Goal: Information Seeking & Learning: Find specific fact

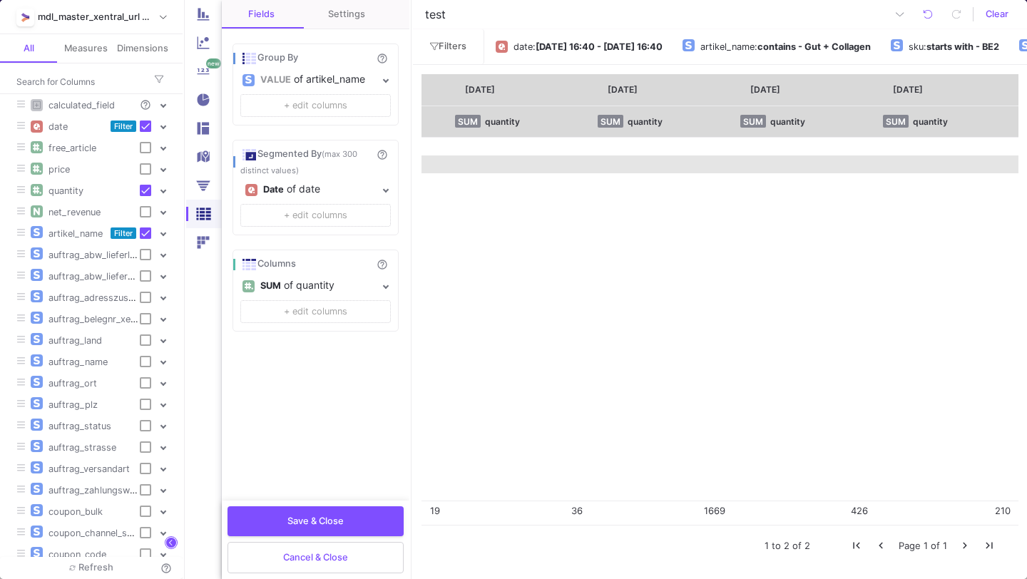
scroll to position [0, 3298]
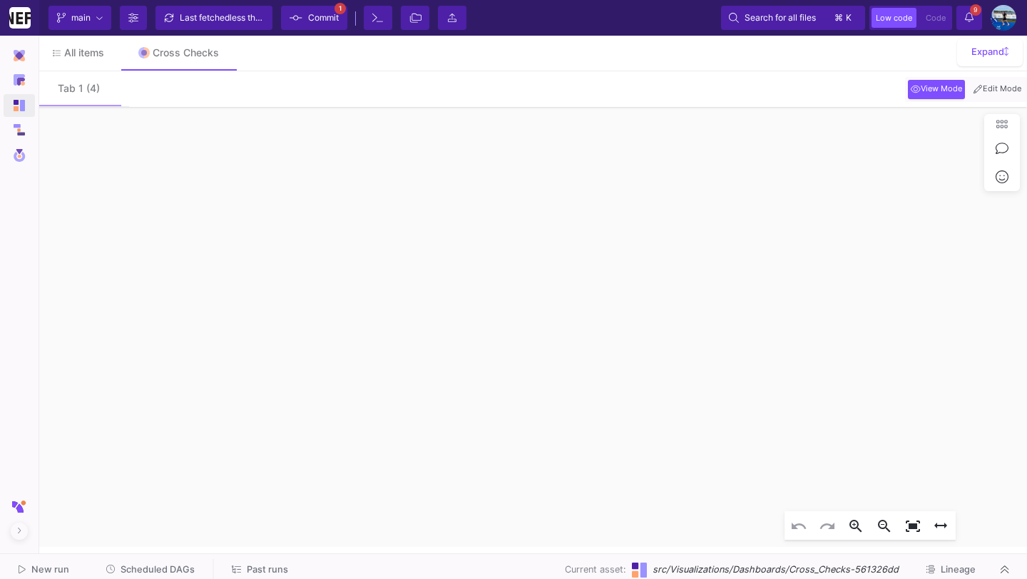
click at [170, 566] on span "Scheduled DAGs" at bounding box center [158, 569] width 74 height 11
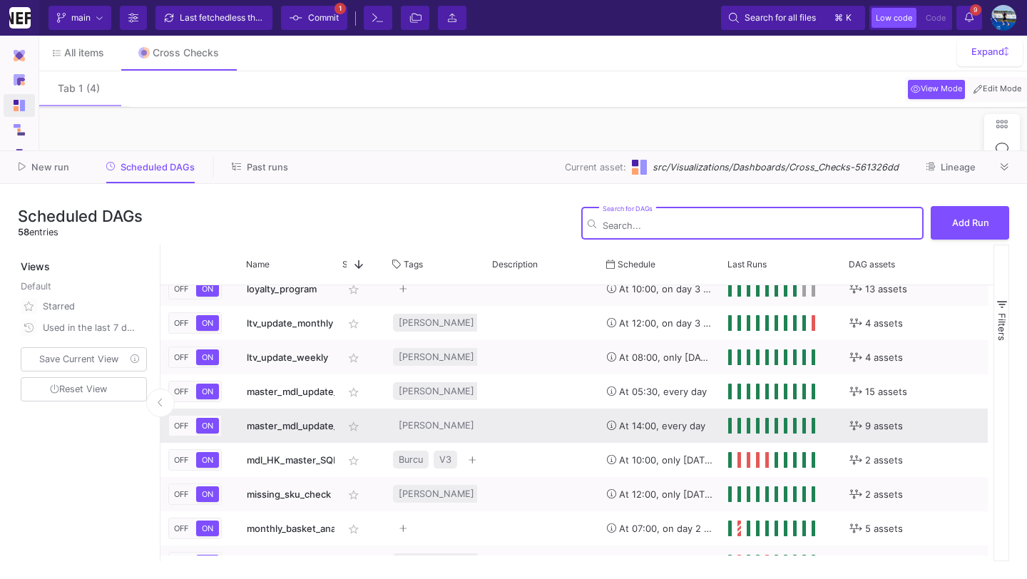
scroll to position [1015, 0]
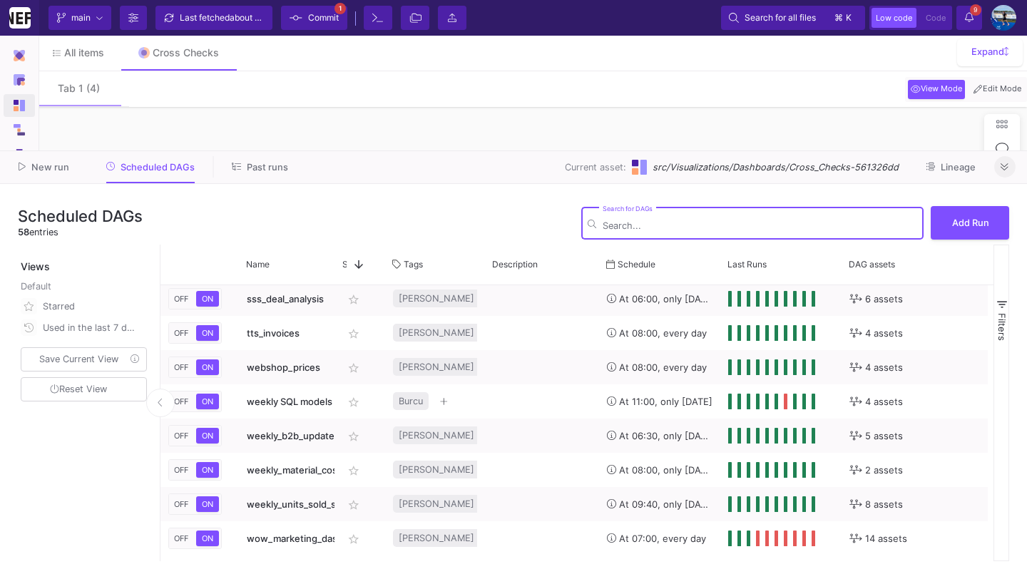
click at [999, 167] on button at bounding box center [1004, 166] width 21 height 21
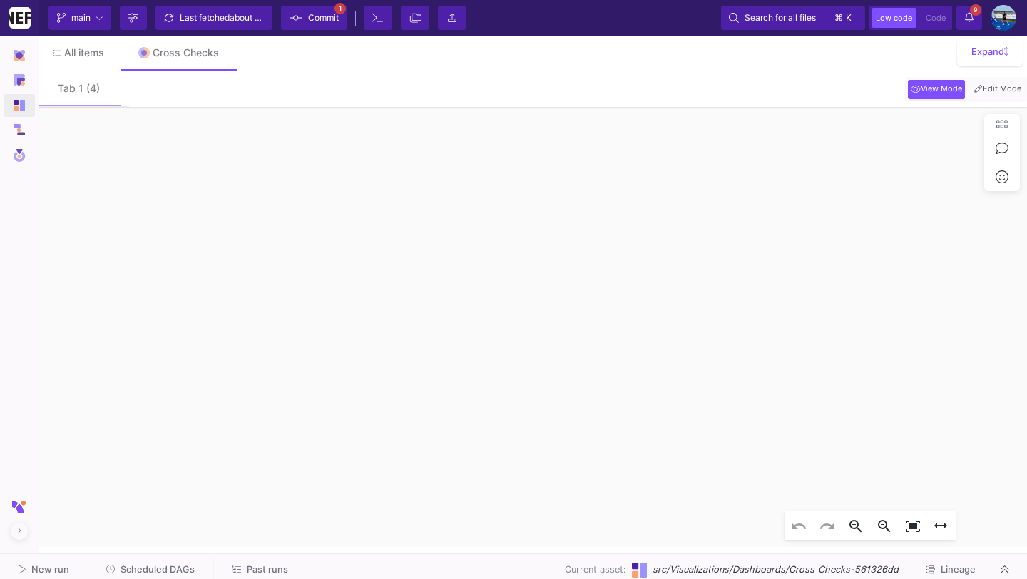
click at [966, 19] on icon at bounding box center [969, 17] width 9 height 10
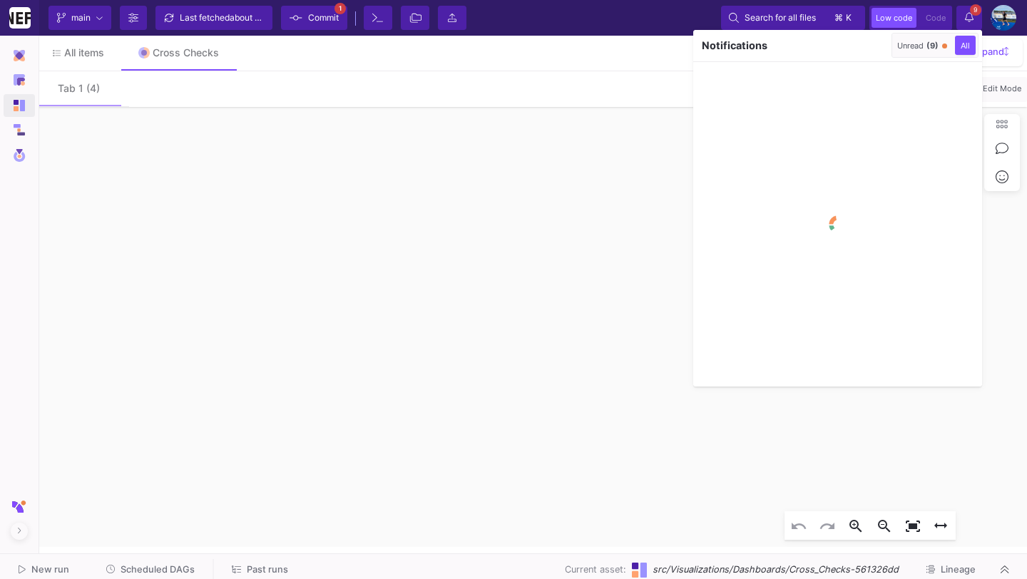
click at [932, 46] on span "(9)" at bounding box center [933, 46] width 12 height 10
click at [879, 45] on button "button" at bounding box center [877, 45] width 21 height 21
click at [967, 15] on div at bounding box center [513, 289] width 1027 height 579
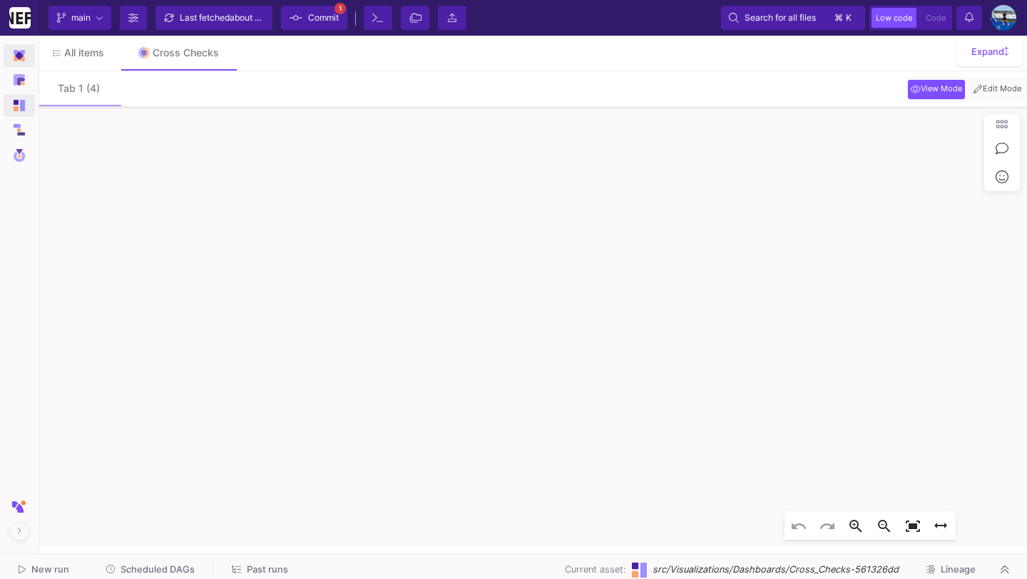
click at [19, 56] on img at bounding box center [19, 55] width 11 height 11
click at [83, 105] on div "UI-Models" at bounding box center [74, 101] width 46 height 11
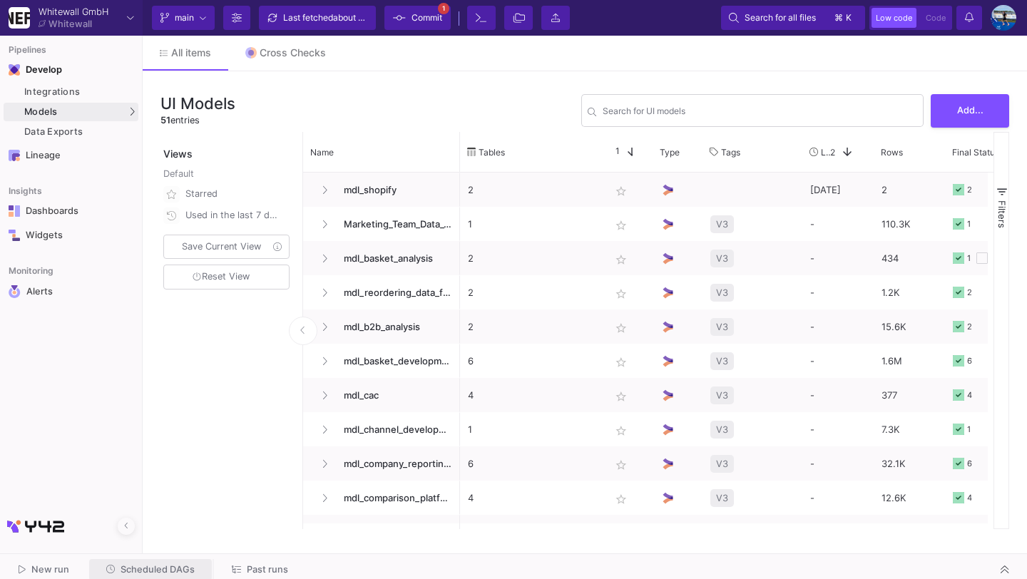
click at [156, 570] on span "Scheduled DAGs" at bounding box center [158, 569] width 74 height 11
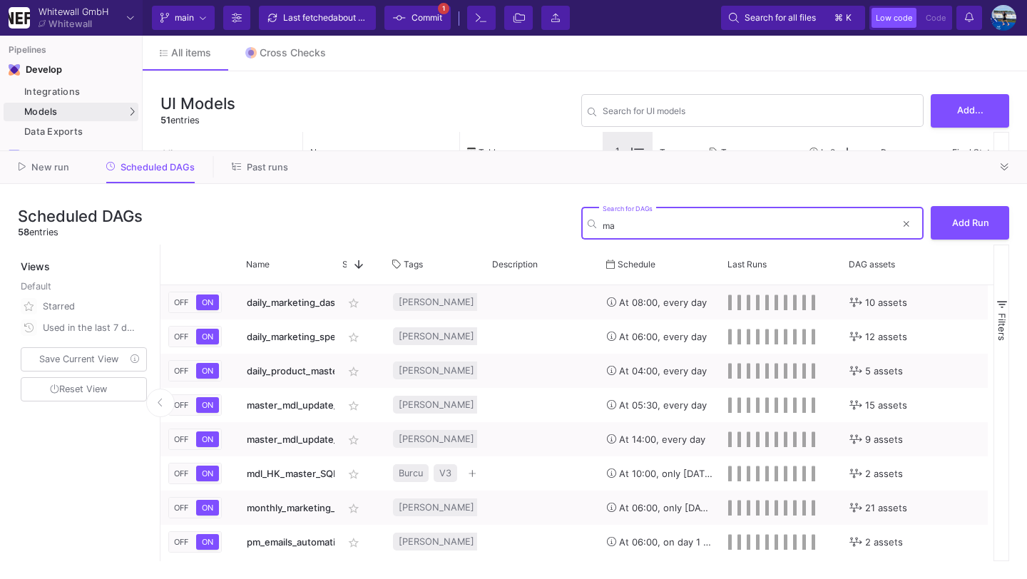
type input "m"
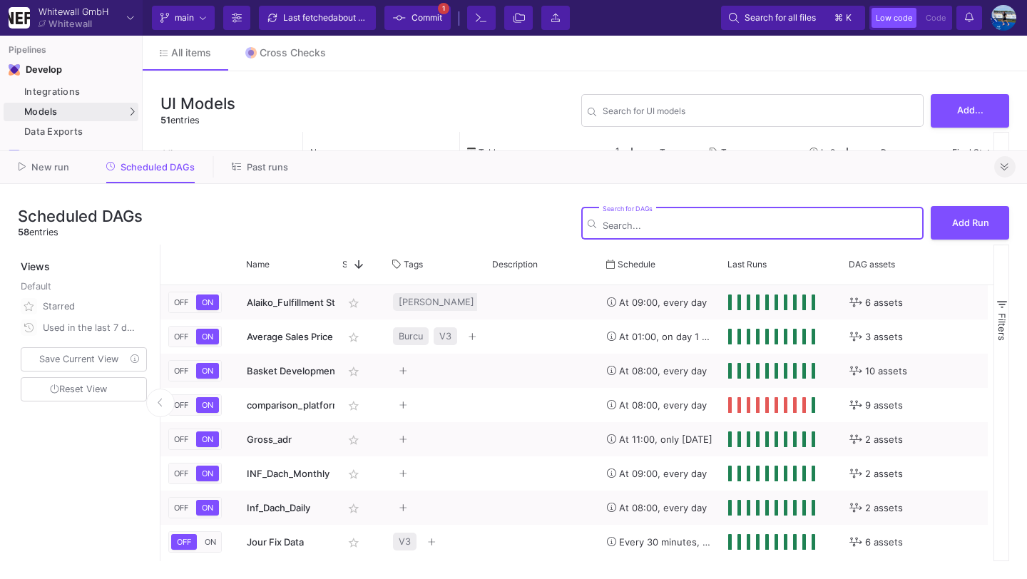
click at [1010, 169] on button at bounding box center [1004, 166] width 21 height 21
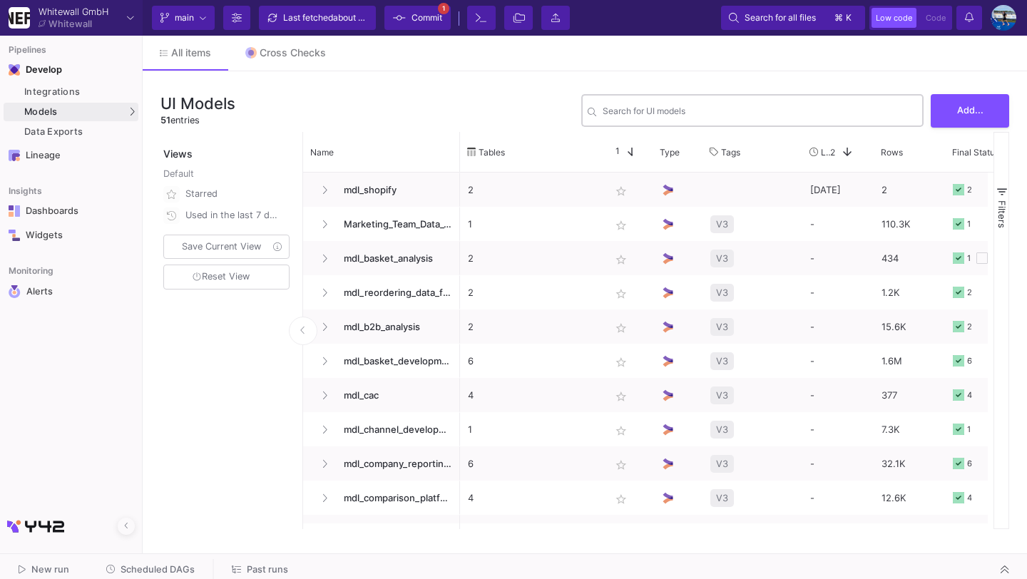
click at [775, 96] on div "Search for UI models" at bounding box center [760, 109] width 315 height 35
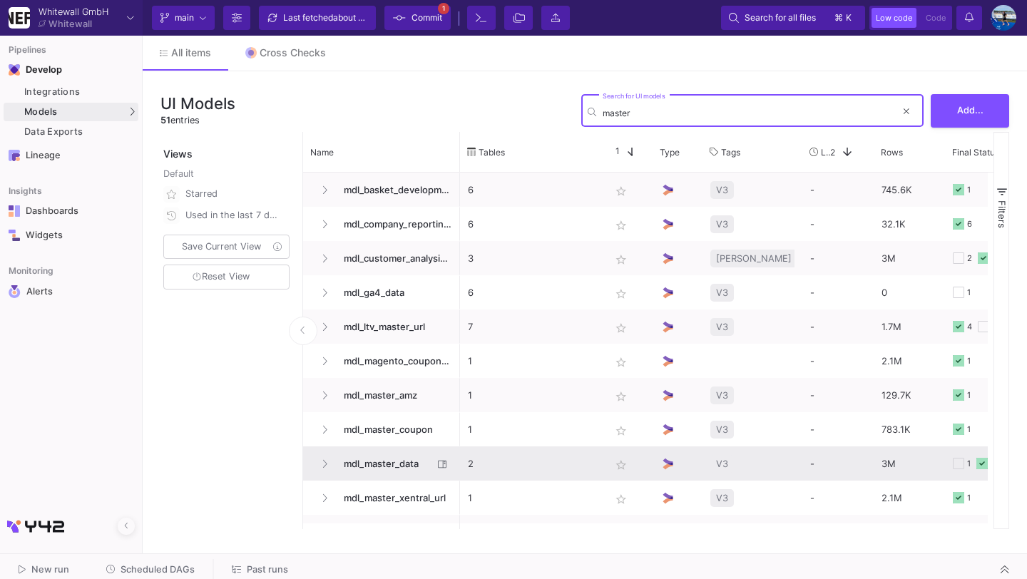
type input "master"
click at [382, 471] on span "mdl_master_data" at bounding box center [384, 464] width 98 height 34
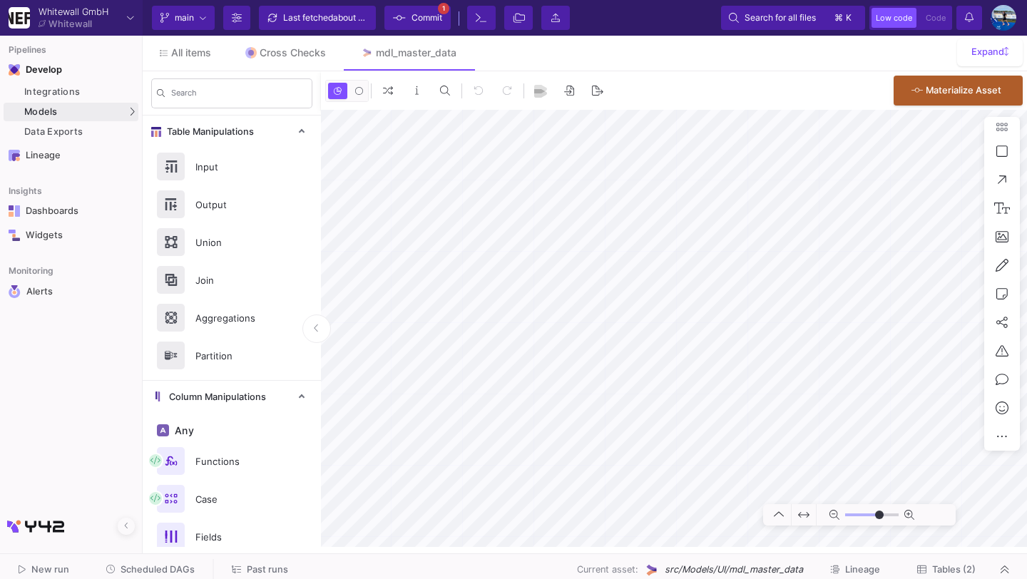
click at [933, 575] on span "Tables (2)" at bounding box center [954, 569] width 44 height 11
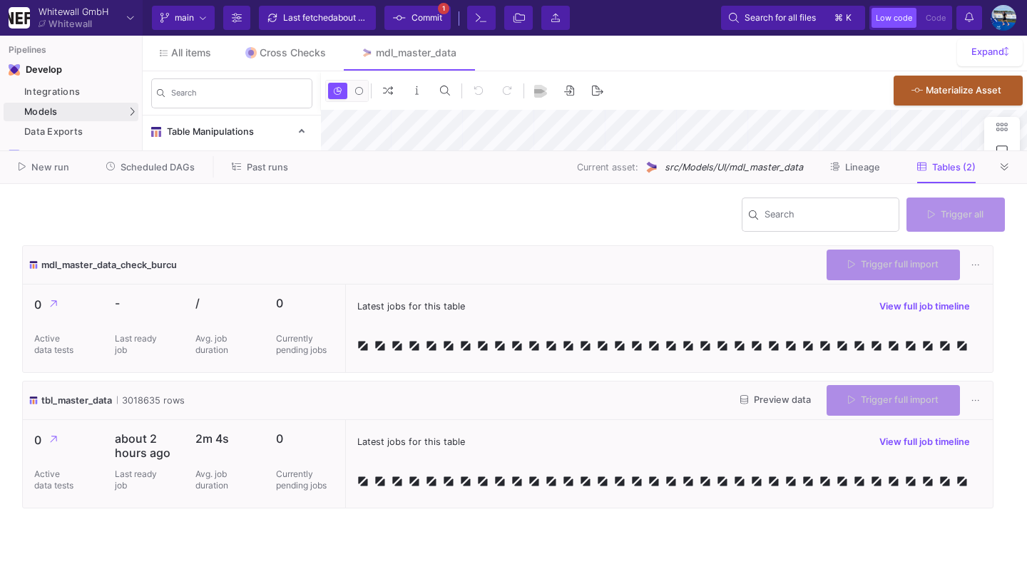
click at [775, 401] on span "Preview data" at bounding box center [775, 399] width 71 height 11
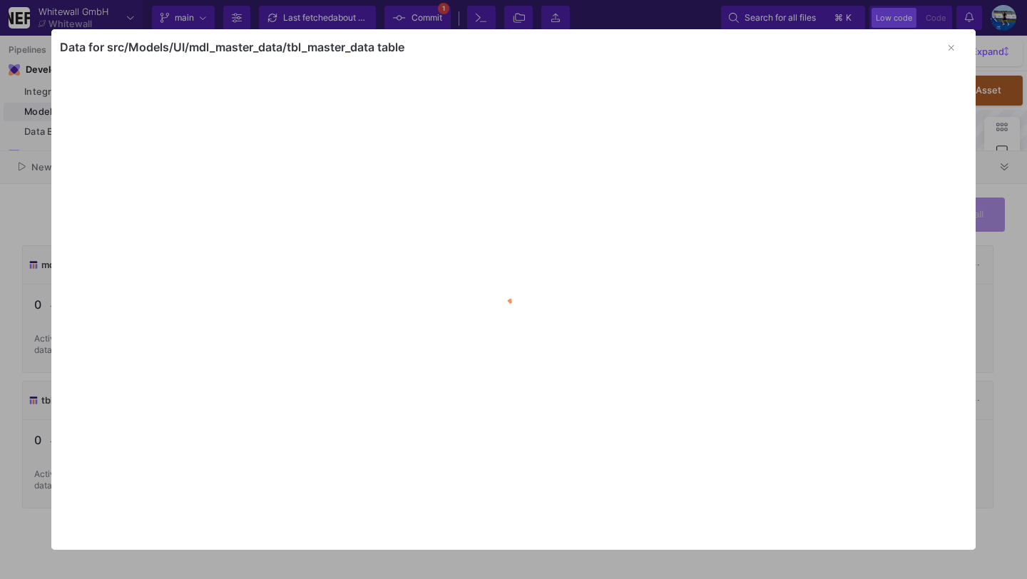
type input "-39"
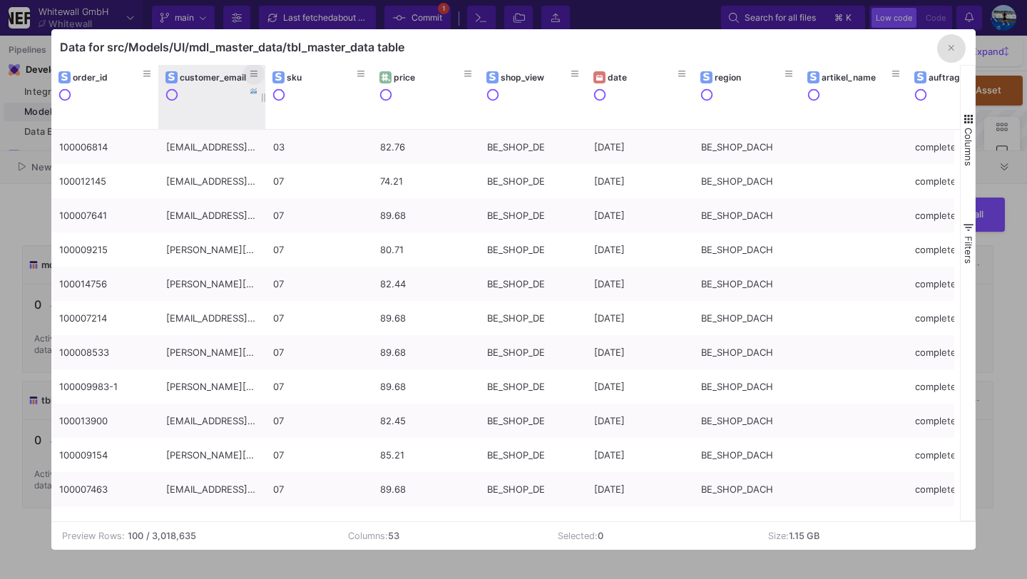
click at [258, 70] on button at bounding box center [253, 73] width 21 height 21
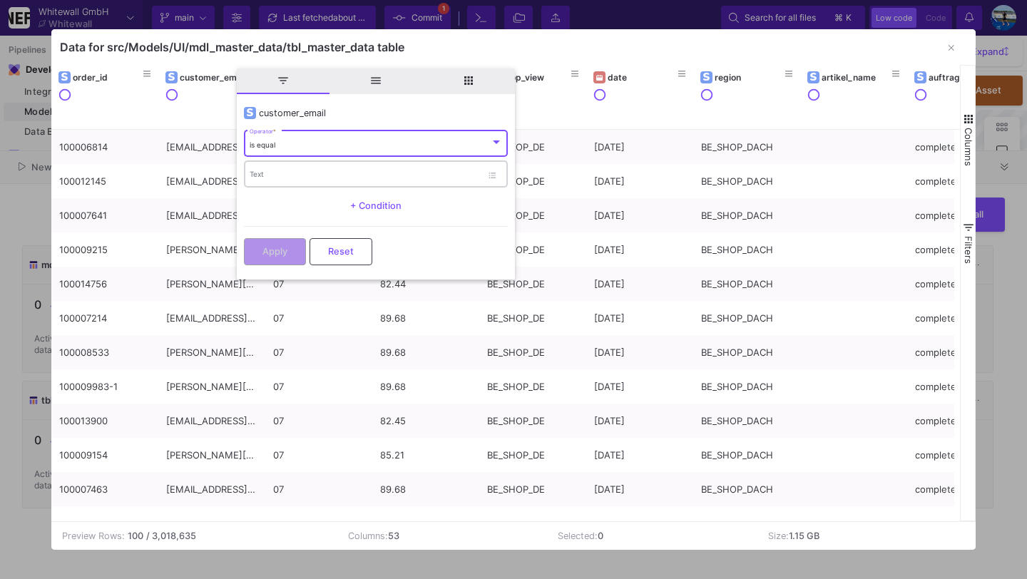
click at [306, 171] on input "Text" at bounding box center [366, 175] width 232 height 9
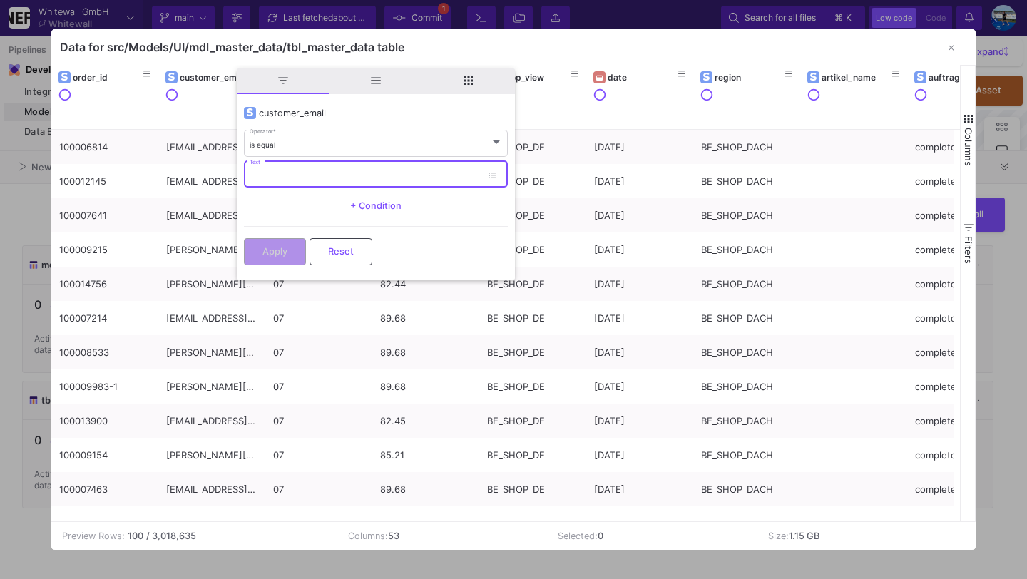
paste input "[EMAIL_ADDRESS][DOMAIN_NAME]"
type input "[EMAIL_ADDRESS][DOMAIN_NAME]"
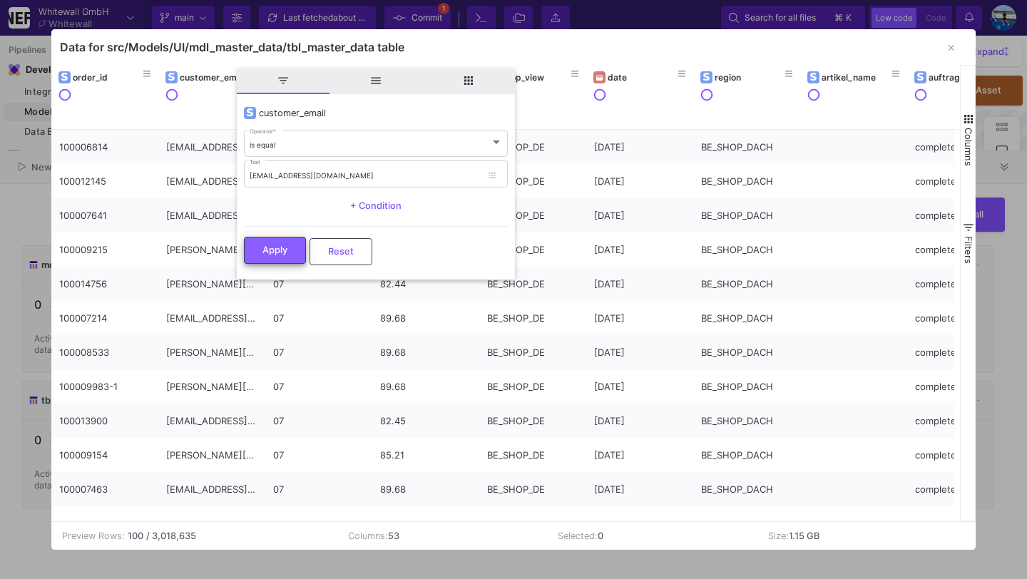
click at [277, 251] on span "Apply" at bounding box center [274, 250] width 25 height 11
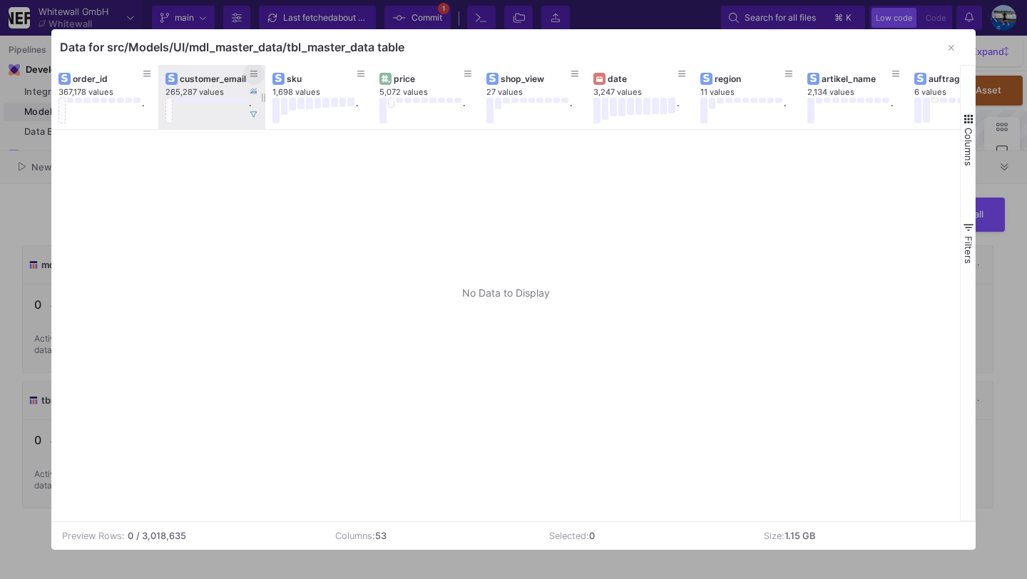
click at [250, 73] on icon at bounding box center [253, 74] width 7 height 8
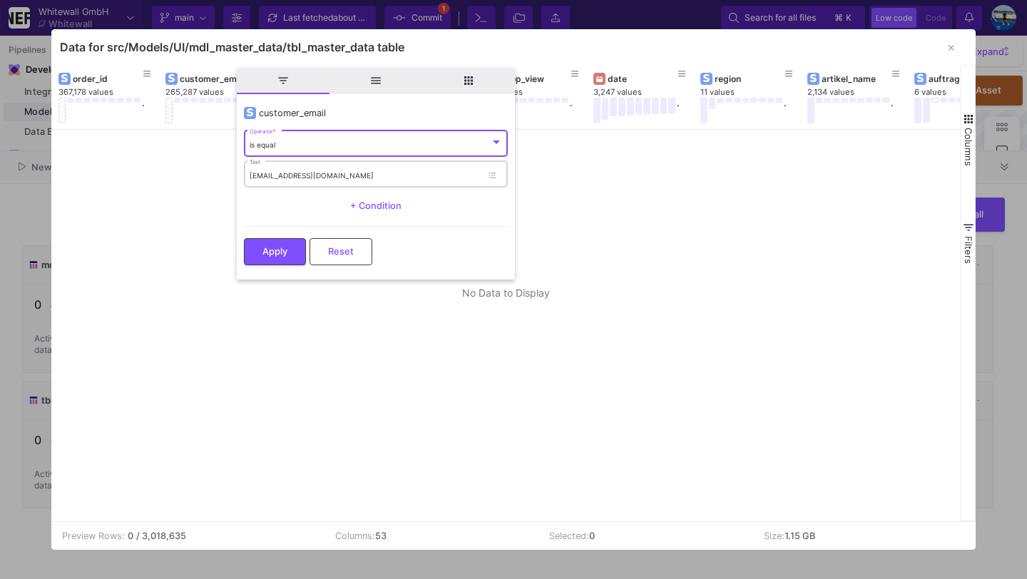
click at [331, 179] on input "[EMAIL_ADDRESS][DOMAIN_NAME]" at bounding box center [366, 175] width 232 height 9
click at [320, 136] on div "is equal Operator *" at bounding box center [376, 142] width 253 height 29
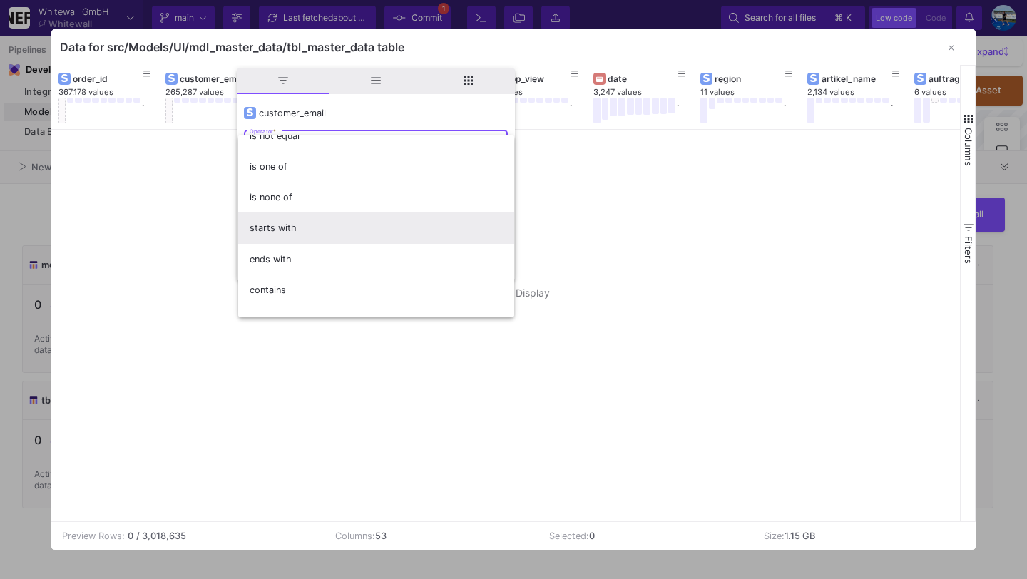
scroll to position [47, 0]
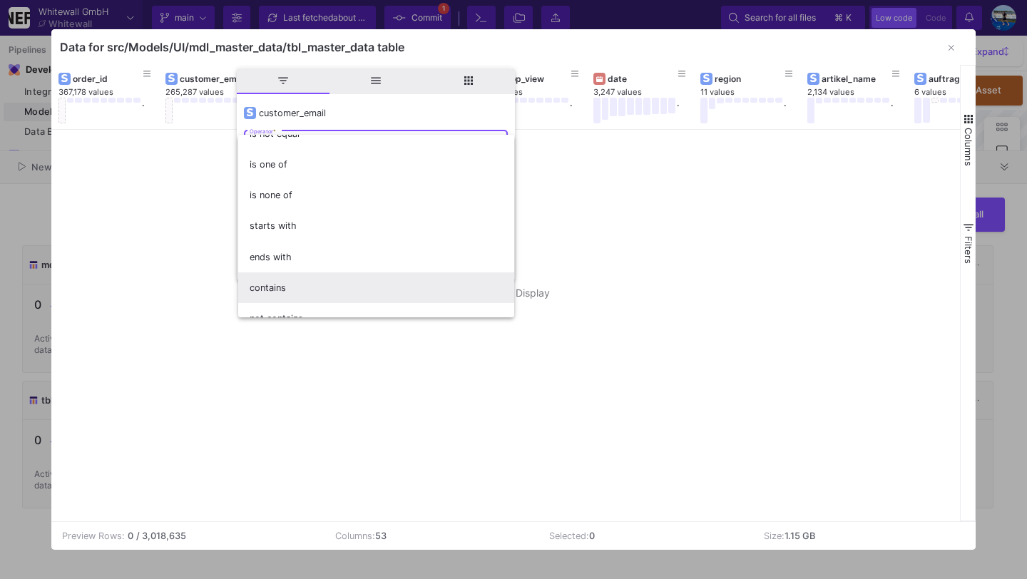
click at [326, 278] on span "contains" at bounding box center [376, 287] width 253 height 31
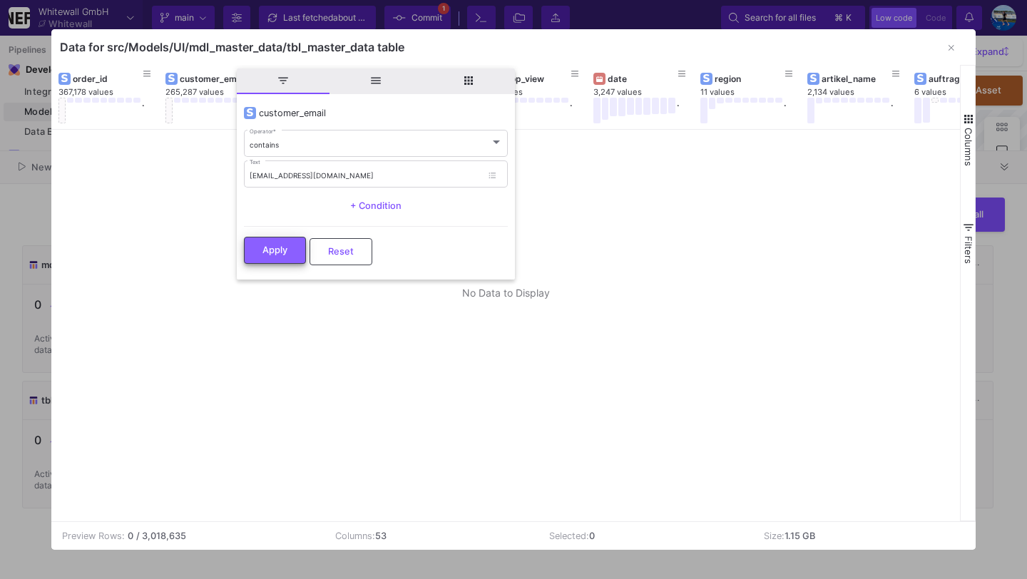
click at [278, 250] on span "Apply" at bounding box center [274, 250] width 25 height 11
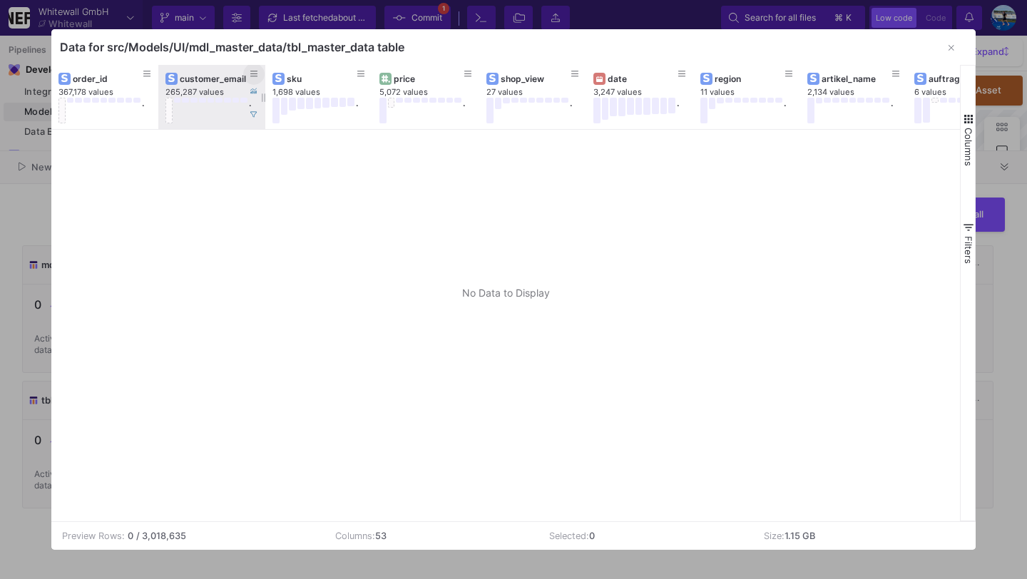
click at [254, 75] on icon at bounding box center [253, 74] width 7 height 8
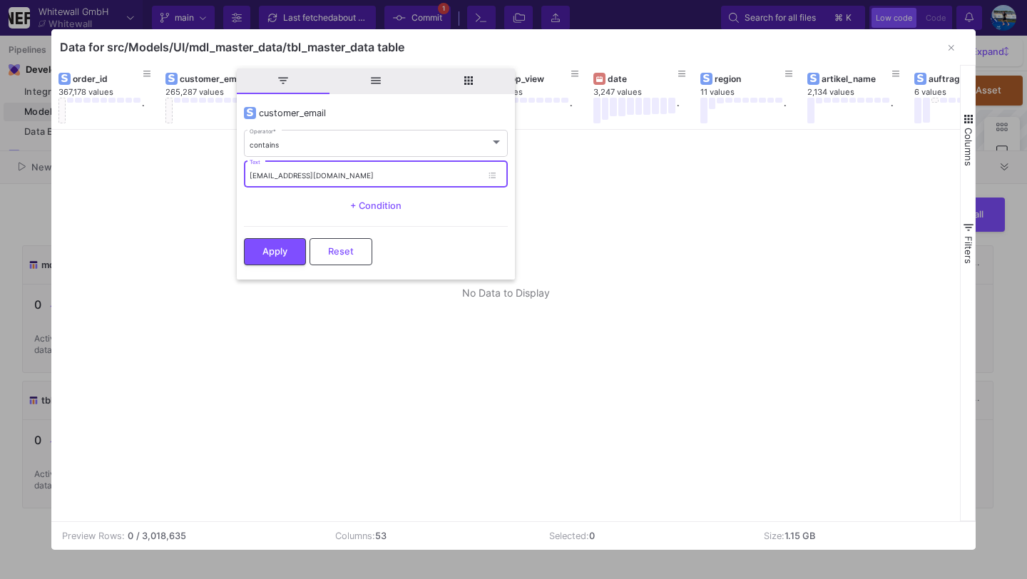
drag, startPoint x: 334, startPoint y: 173, endPoint x: 273, endPoint y: 179, distance: 61.0
click at [273, 179] on input "[EMAIL_ADDRESS][DOMAIN_NAME]" at bounding box center [366, 175] width 232 height 9
type input "larirues"
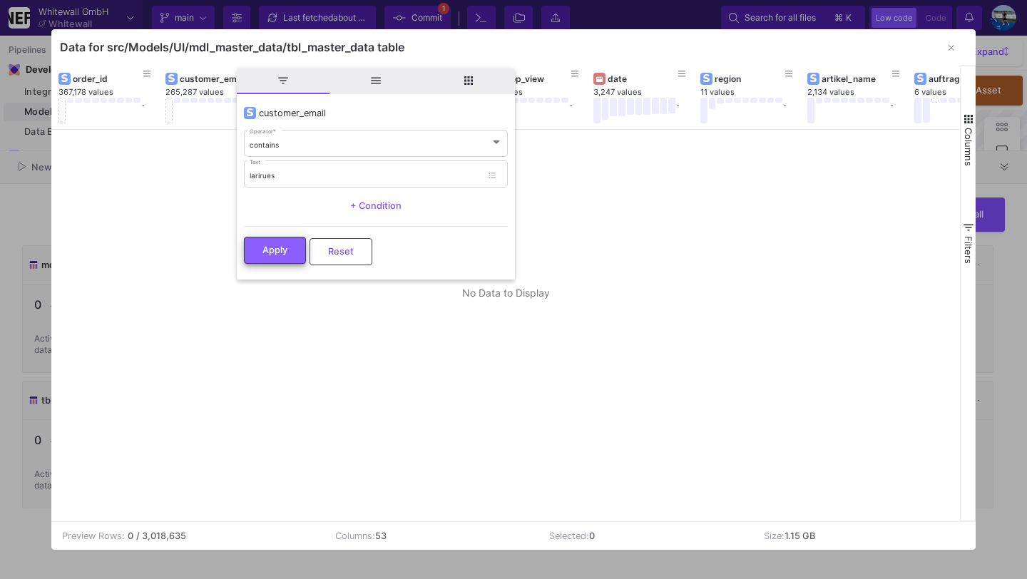
click at [281, 246] on span "Apply" at bounding box center [274, 250] width 25 height 11
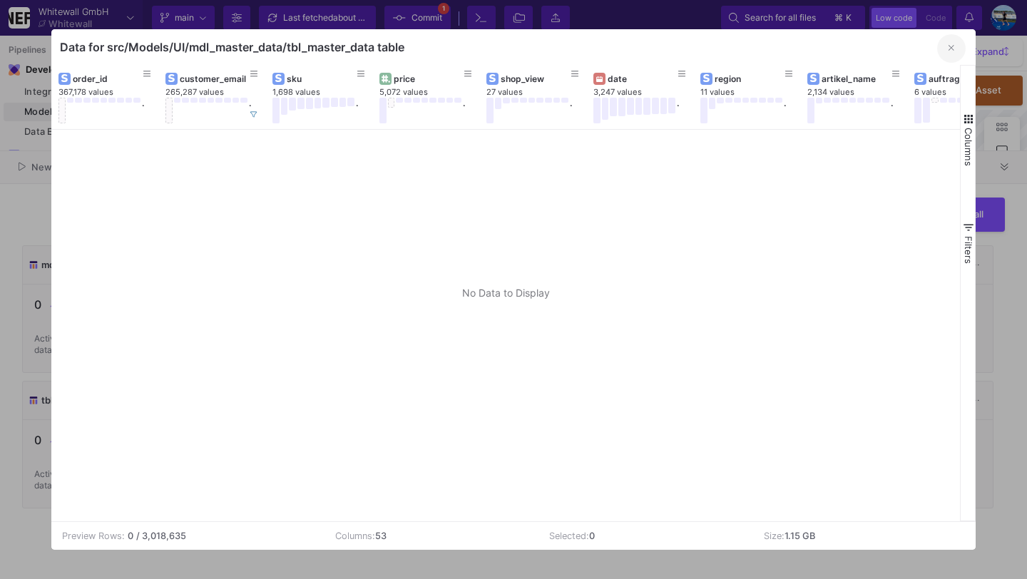
click at [949, 47] on icon "button" at bounding box center [952, 48] width 6 height 9
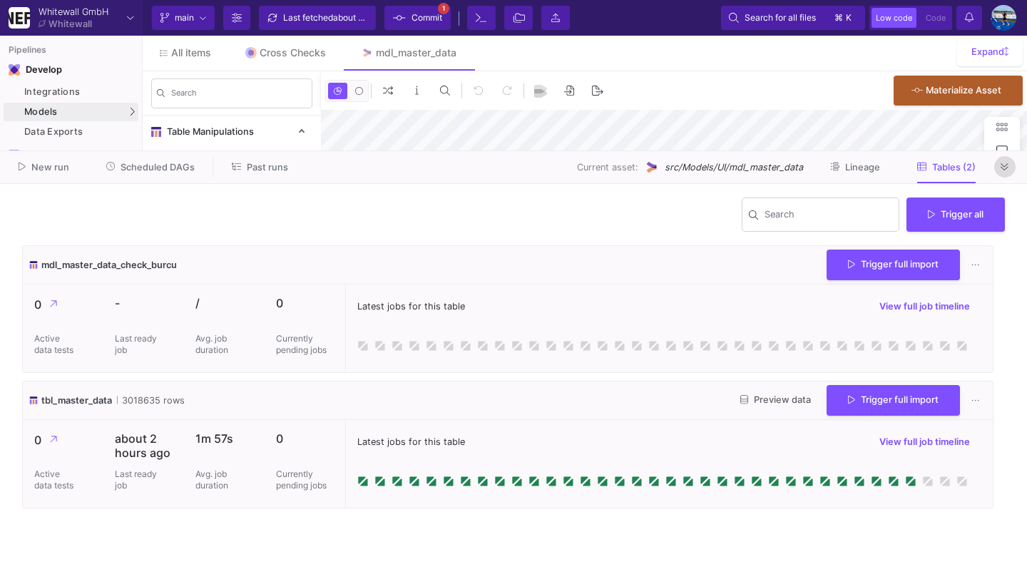
click at [1004, 175] on button at bounding box center [1004, 166] width 21 height 21
